Goal: Information Seeking & Learning: Check status

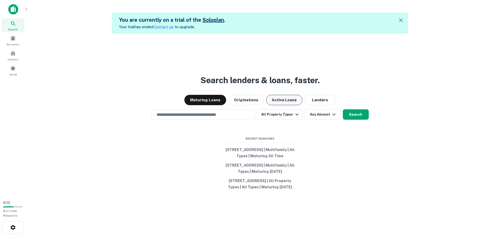
click at [287, 96] on button "Active Loans" at bounding box center [284, 100] width 36 height 10
click at [209, 112] on input "text" at bounding box center [203, 115] width 99 height 6
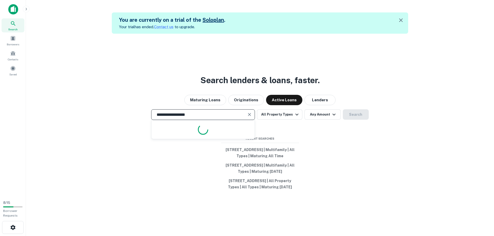
type input "**********"
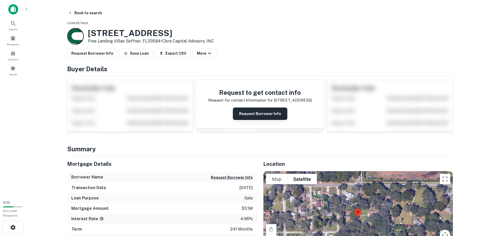
click at [272, 114] on button "Request Borrower Info" at bounding box center [260, 114] width 54 height 12
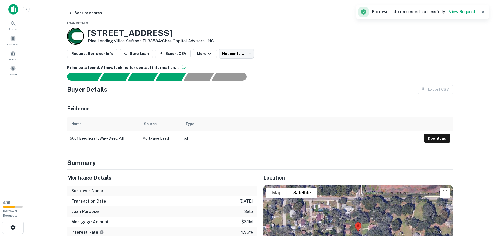
click at [485, 12] on icon "button" at bounding box center [483, 11] width 5 height 5
click at [18, 26] on div "Search" at bounding box center [13, 25] width 23 height 14
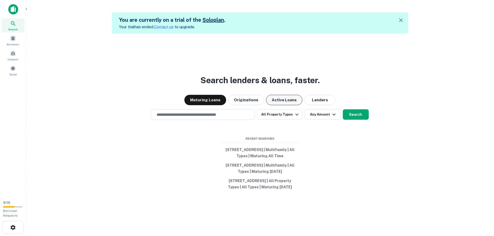
click at [291, 98] on button "Active Loans" at bounding box center [284, 100] width 36 height 10
click at [217, 112] on input "text" at bounding box center [203, 115] width 99 height 6
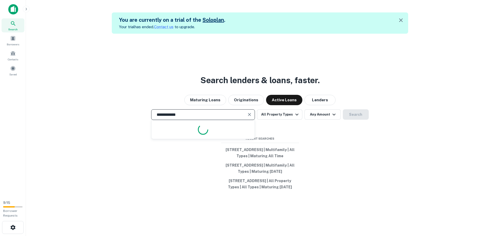
type input "**********"
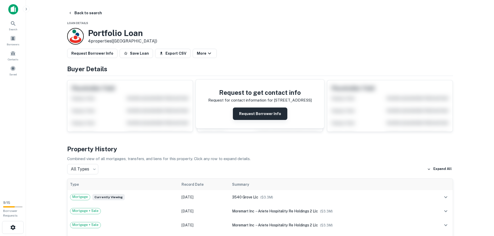
click at [256, 113] on button "Request Borrower Info" at bounding box center [260, 114] width 54 height 12
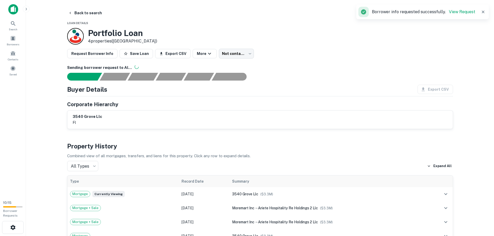
click at [482, 12] on icon "button" at bounding box center [483, 11] width 5 height 5
click at [12, 24] on icon at bounding box center [13, 23] width 4 height 4
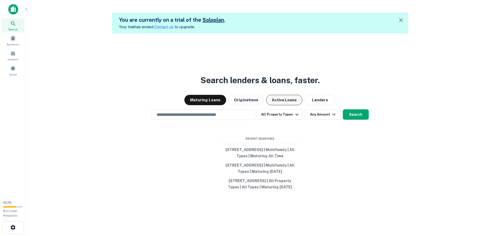
click at [279, 96] on button "Active Loans" at bounding box center [284, 100] width 36 height 10
click at [199, 112] on input "text" at bounding box center [203, 115] width 99 height 6
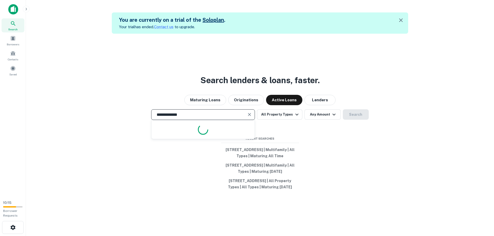
type input "**********"
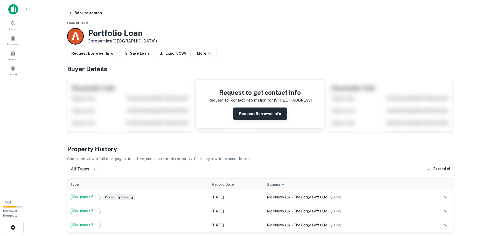
click at [275, 116] on button "Request Borrower Info" at bounding box center [260, 114] width 54 height 12
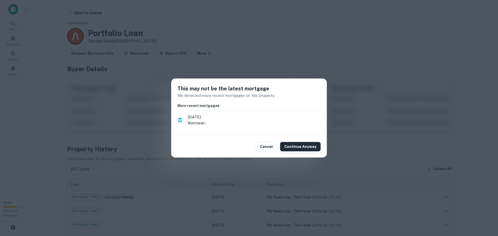
click at [309, 150] on button "Continue Anyway" at bounding box center [300, 146] width 40 height 9
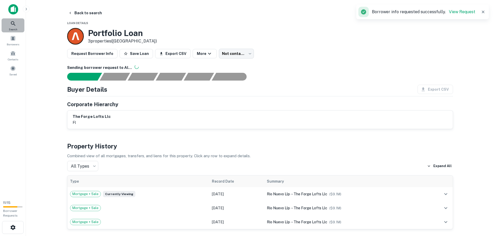
click at [15, 23] on icon at bounding box center [13, 24] width 6 height 6
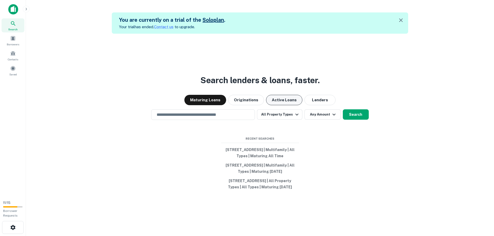
click at [278, 98] on button "Active Loans" at bounding box center [284, 100] width 36 height 10
click at [237, 116] on div "​" at bounding box center [203, 115] width 104 height 11
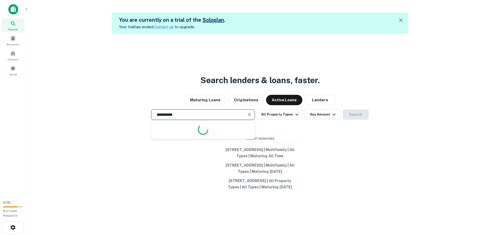
type input "**********"
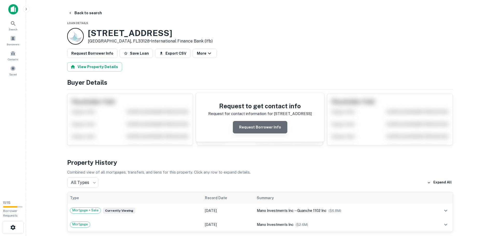
click at [264, 128] on button "Request Borrower Info" at bounding box center [260, 127] width 54 height 12
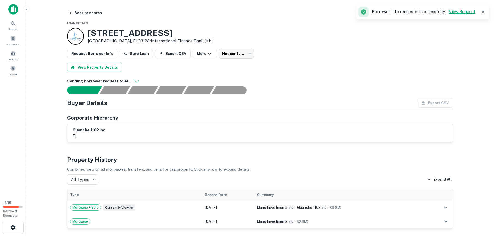
click at [456, 13] on link "View Request" at bounding box center [462, 11] width 26 height 5
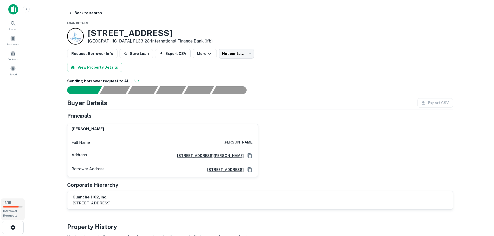
click at [11, 203] on span "12 / 15" at bounding box center [7, 203] width 8 height 4
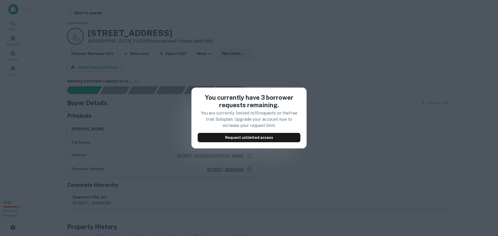
click at [330, 86] on div "You currently have 3 borrower requests remaining. You are currently limited to …" at bounding box center [249, 118] width 498 height 236
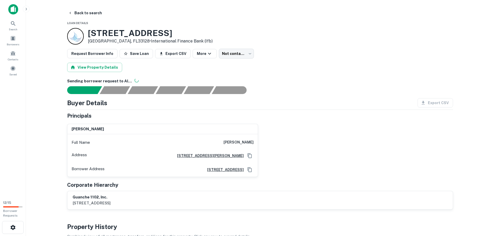
click at [27, 9] on icon "button" at bounding box center [26, 9] width 1 height 2
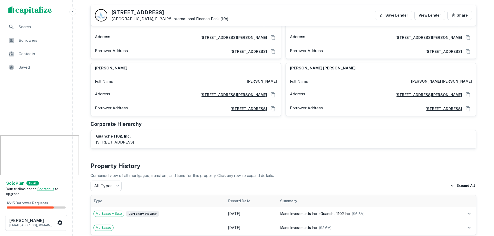
scroll to position [104, 0]
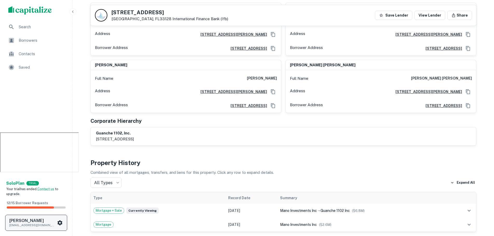
click at [57, 226] on icon "scrollable content" at bounding box center [60, 223] width 6 height 6
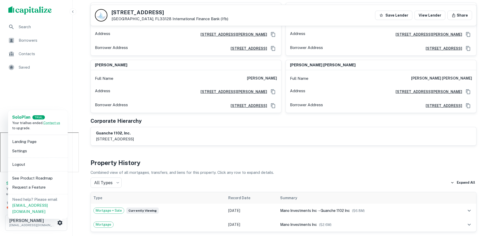
click at [58, 79] on div at bounding box center [249, 118] width 498 height 236
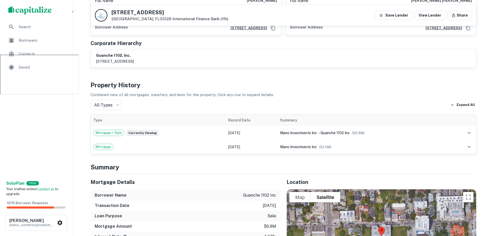
scroll to position [26, 0]
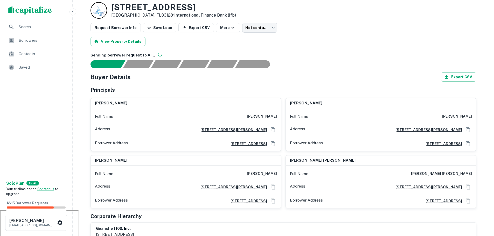
click at [74, 11] on icon "button" at bounding box center [73, 12] width 4 height 4
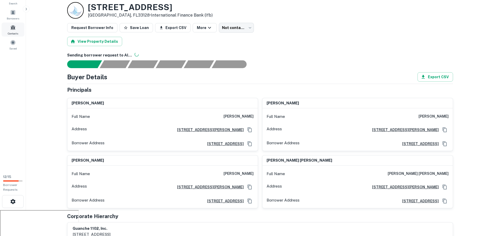
scroll to position [0, 0]
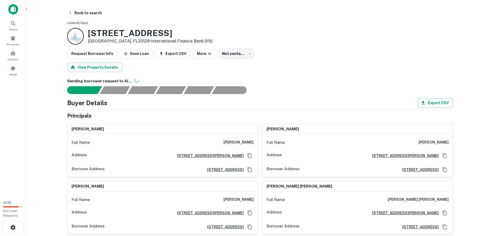
click at [15, 10] on img at bounding box center [13, 9] width 10 height 10
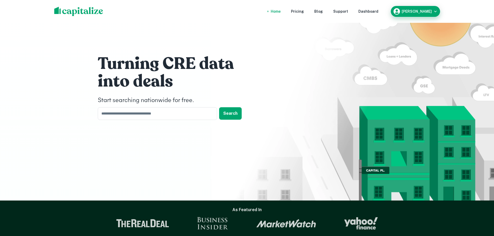
click at [429, 9] on div "Sam Finkler" at bounding box center [415, 12] width 45 height 8
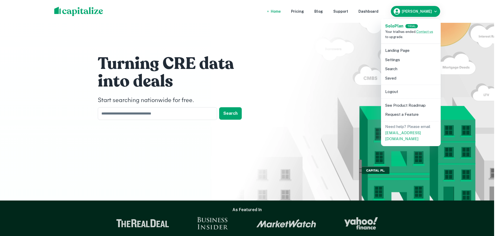
click at [319, 72] on div at bounding box center [249, 118] width 498 height 236
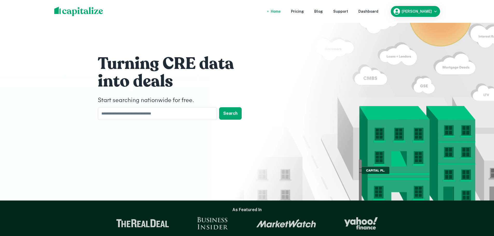
click at [369, 11] on nav "Home Pricing Blog Support Dashboard" at bounding box center [325, 11] width 124 height 11
click at [378, 12] on div "Dashboard" at bounding box center [369, 12] width 20 height 6
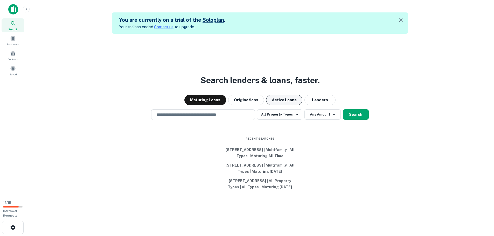
click at [281, 95] on button "Active Loans" at bounding box center [284, 100] width 36 height 10
click at [195, 113] on input "text" at bounding box center [203, 115] width 99 height 6
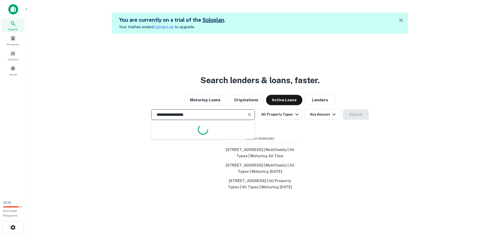
type input "**********"
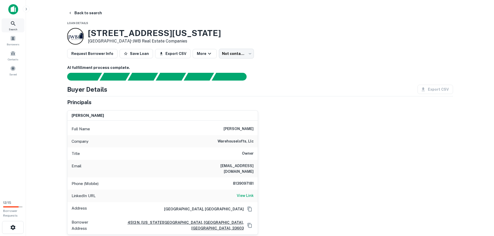
click at [16, 26] on icon at bounding box center [13, 24] width 6 height 6
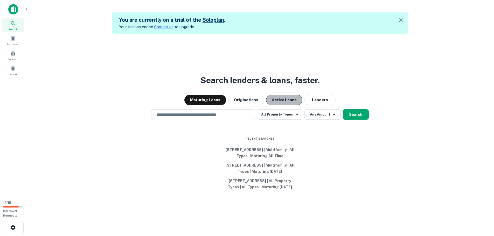
click at [282, 96] on button "Active Loans" at bounding box center [284, 100] width 36 height 10
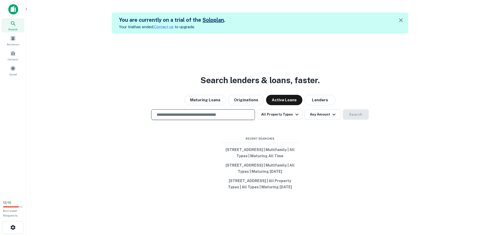
click at [213, 113] on input "text" at bounding box center [203, 115] width 99 height 6
type input "**********"
